Goal: Check status: Check status

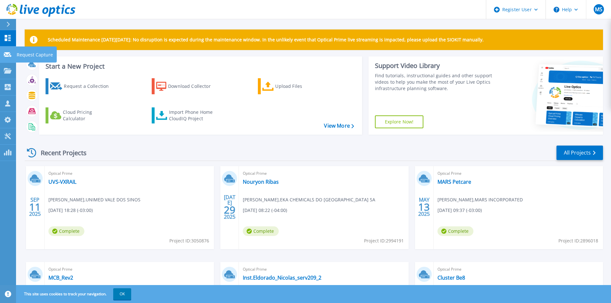
click at [10, 53] on icon at bounding box center [8, 54] width 8 height 5
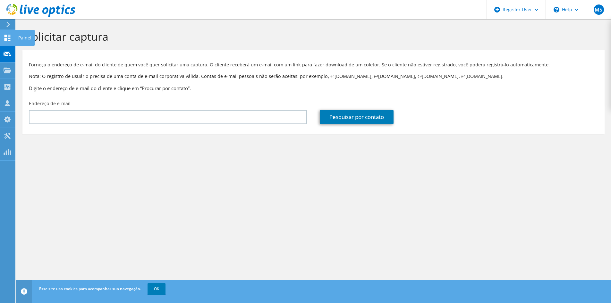
click at [7, 39] on icon at bounding box center [8, 38] width 8 height 6
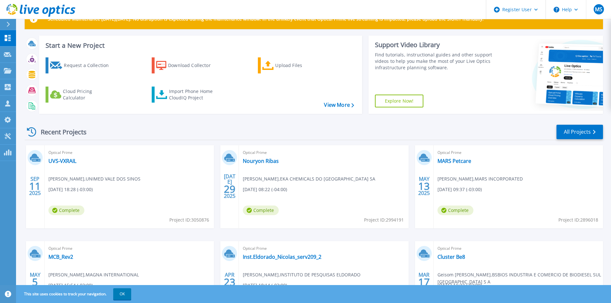
scroll to position [32, 0]
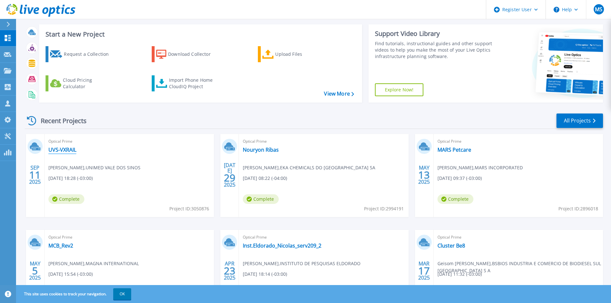
click at [70, 150] on link "UVS-VXRAIL" at bounding box center [62, 150] width 28 height 6
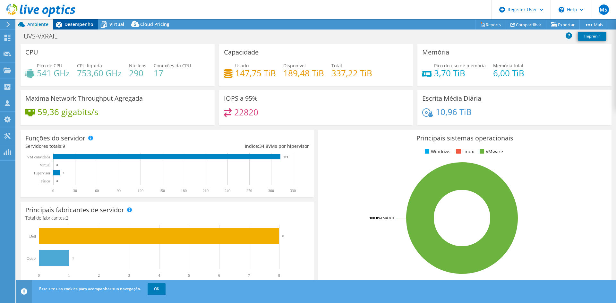
click at [86, 26] on span "Desempenho" at bounding box center [79, 24] width 29 height 6
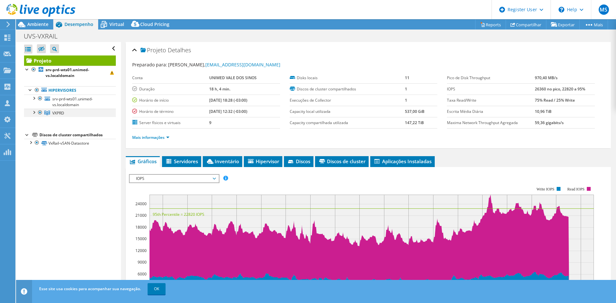
click at [34, 112] on div at bounding box center [33, 112] width 6 height 6
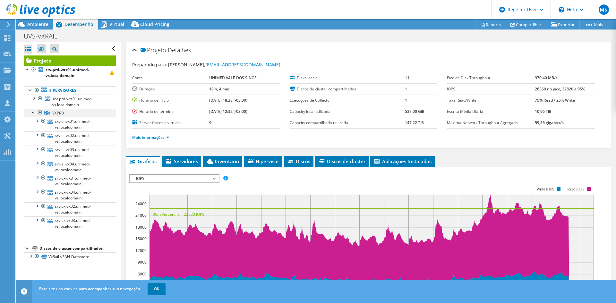
click at [34, 112] on div at bounding box center [33, 112] width 6 height 6
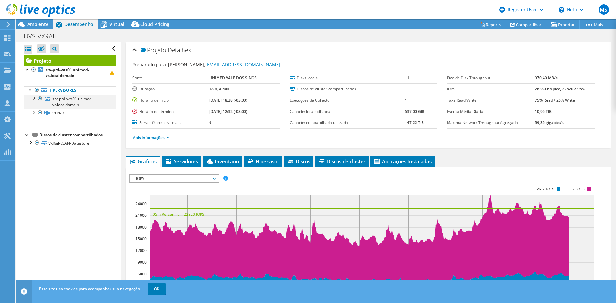
click at [34, 99] on div at bounding box center [33, 98] width 6 height 6
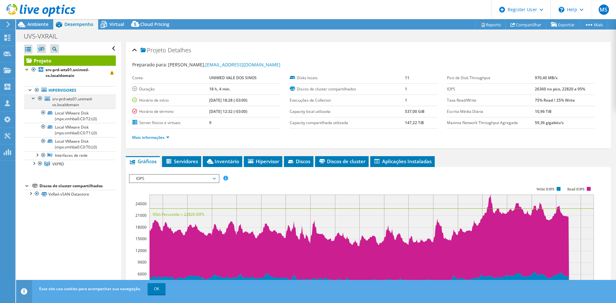
click at [34, 99] on div at bounding box center [33, 98] width 6 height 6
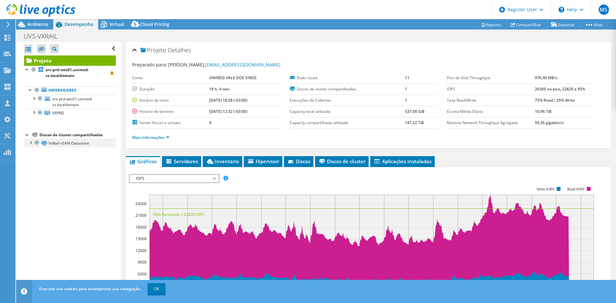
click at [29, 143] on div at bounding box center [30, 142] width 6 height 6
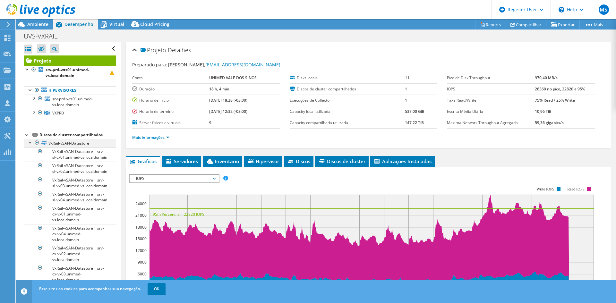
click at [29, 143] on div at bounding box center [30, 142] width 6 height 6
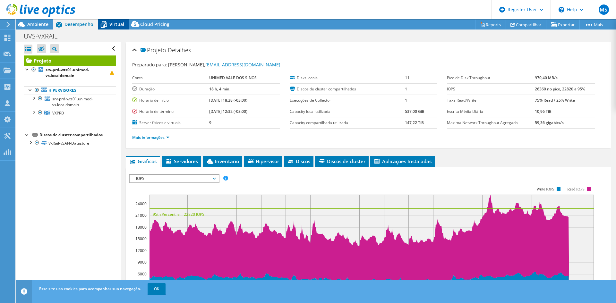
click at [110, 27] on div "Virtual" at bounding box center [113, 24] width 31 height 10
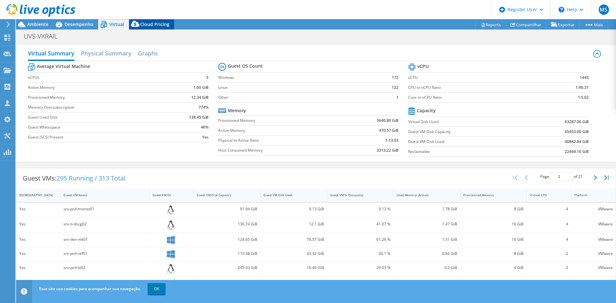
click at [138, 25] on icon at bounding box center [135, 24] width 8 height 6
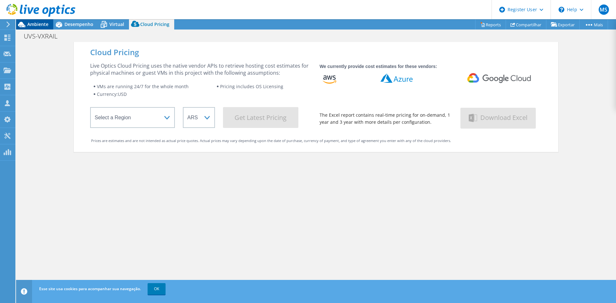
click at [42, 25] on span "Ambiente" at bounding box center [37, 24] width 21 height 6
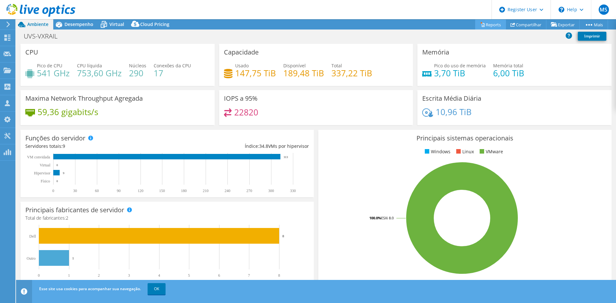
click at [482, 25] on link "Reports" at bounding box center [490, 25] width 31 height 10
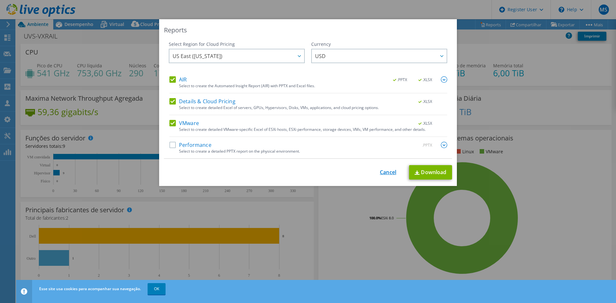
click at [391, 173] on link "Cancel" at bounding box center [388, 172] width 16 height 6
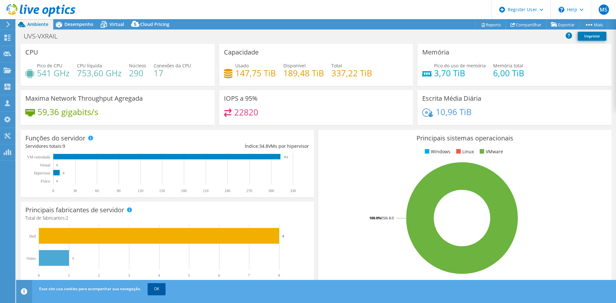
click at [158, 289] on link "OK" at bounding box center [157, 289] width 18 height 12
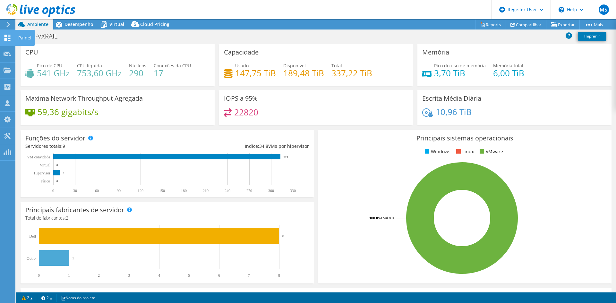
click at [8, 35] on icon at bounding box center [8, 38] width 8 height 6
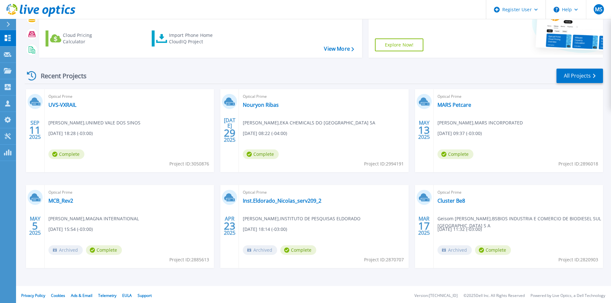
scroll to position [79, 0]
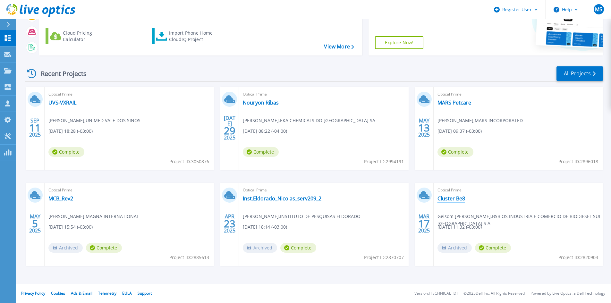
click at [459, 199] on link "Cluster Be8" at bounding box center [452, 198] width 28 height 6
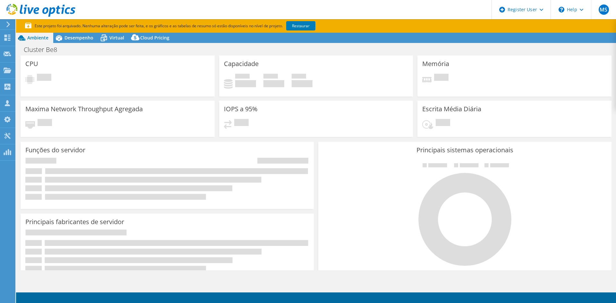
select select "USD"
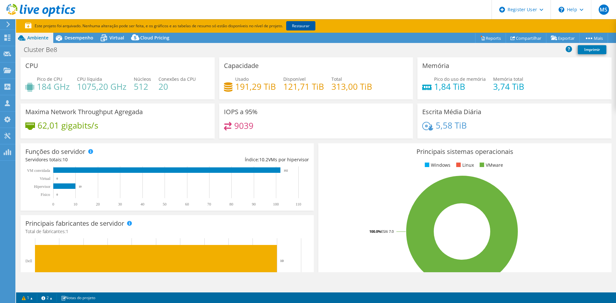
click at [309, 26] on link "Restaurar" at bounding box center [300, 25] width 29 height 9
